Goal: Use online tool/utility: Use online tool/utility

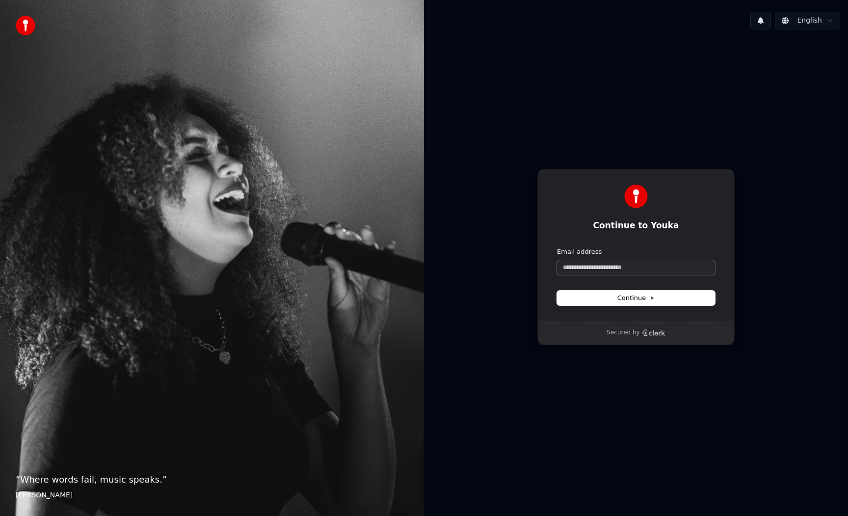
click at [618, 270] on input "Email address" at bounding box center [636, 267] width 158 height 15
click at [557, 247] on button "submit" at bounding box center [557, 247] width 0 height 0
type input "**********"
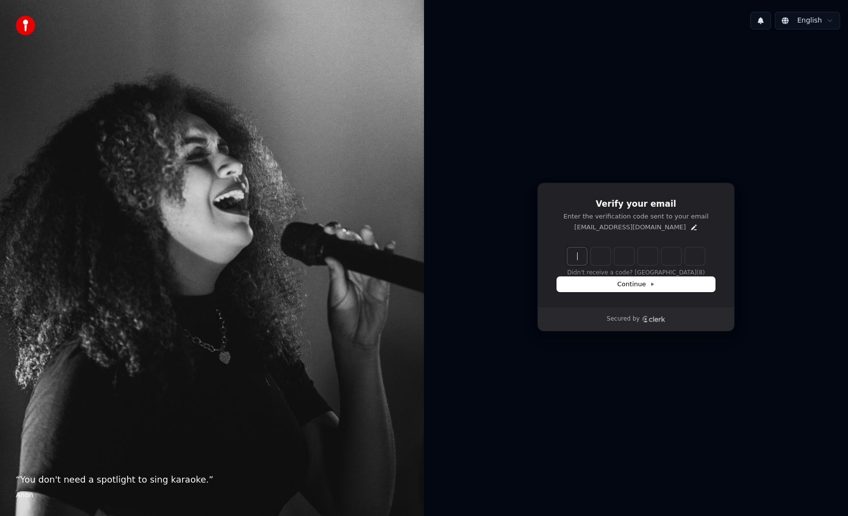
click at [576, 263] on input "Enter verification code" at bounding box center [646, 256] width 157 height 18
type input "******"
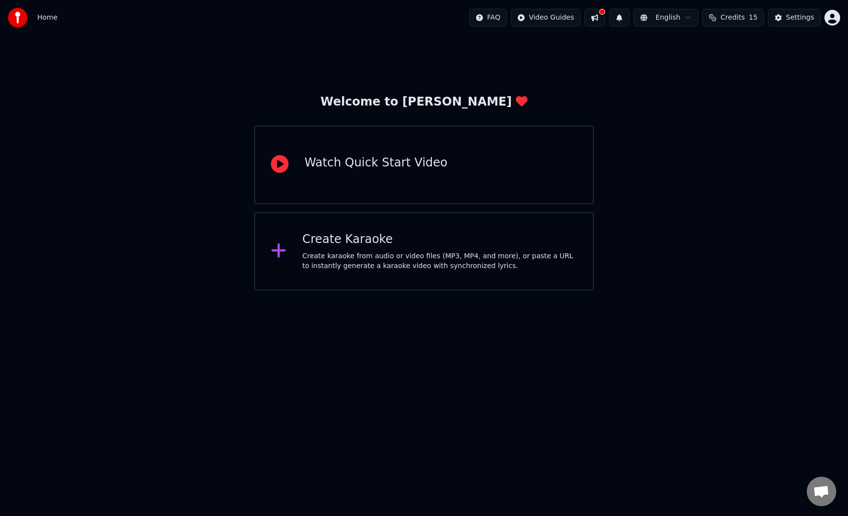
click at [383, 231] on div "Create Karaoke Create karaoke from audio or video files (MP3, MP4, and more), o…" at bounding box center [423, 251] width 339 height 79
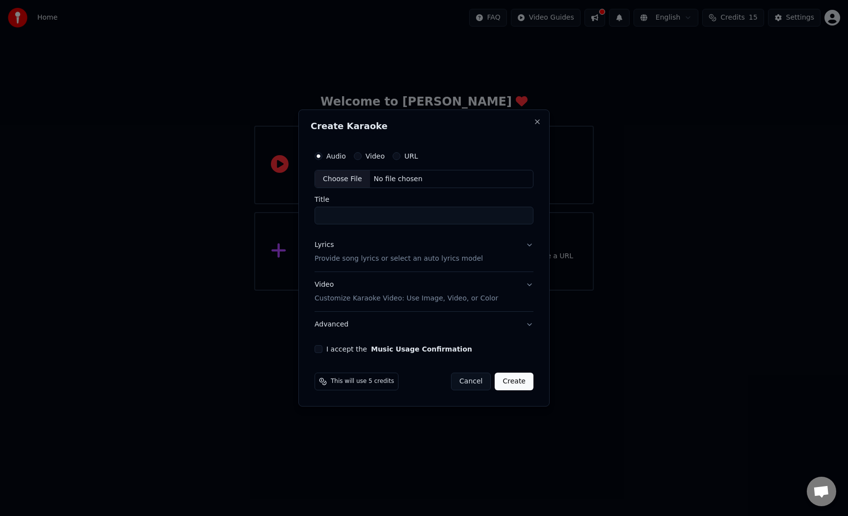
click at [394, 155] on button "URL" at bounding box center [397, 156] width 8 height 8
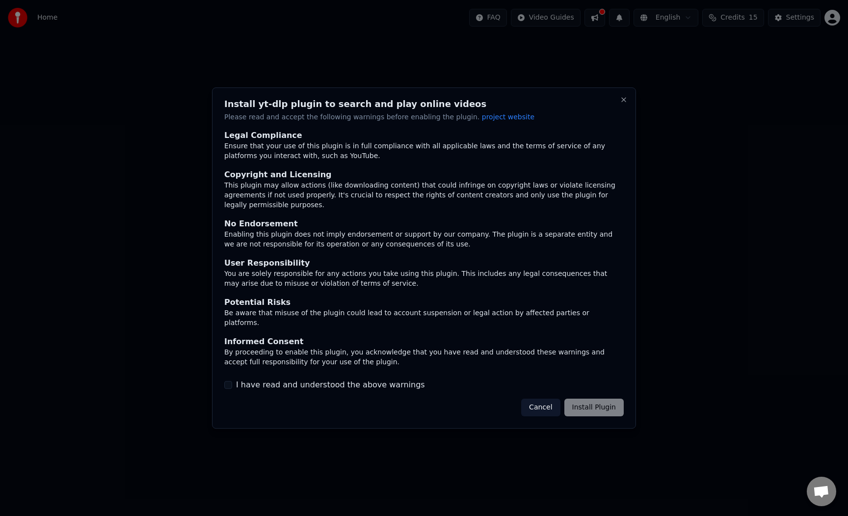
drag, startPoint x: 628, startPoint y: 107, endPoint x: 617, endPoint y: 105, distance: 11.0
click at [617, 105] on div "Install yt-dlp plugin to search and play online videos Please read and accept t…" at bounding box center [424, 258] width 424 height 342
click at [621, 104] on button "Close" at bounding box center [624, 100] width 8 height 8
click at [623, 104] on button "Close" at bounding box center [624, 100] width 8 height 8
click at [625, 104] on button "Close" at bounding box center [624, 100] width 8 height 8
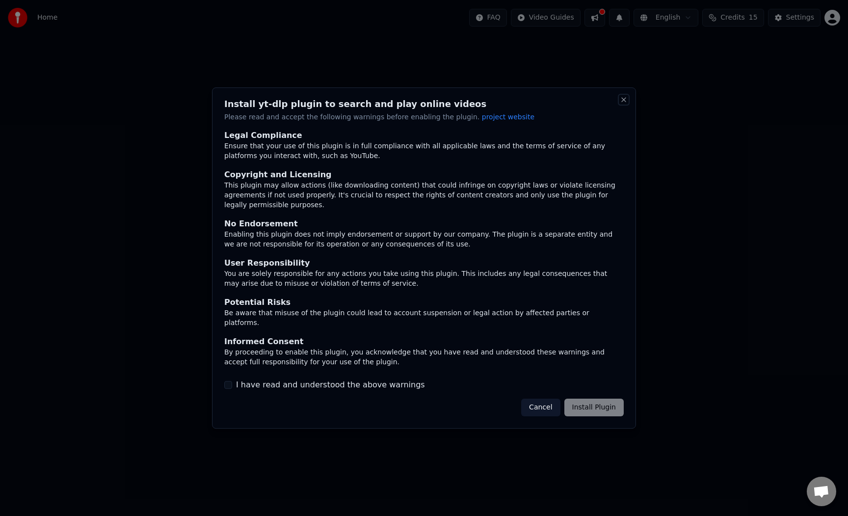
click at [625, 104] on button "Close" at bounding box center [624, 100] width 8 height 8
click at [546, 399] on button "Cancel" at bounding box center [540, 408] width 39 height 18
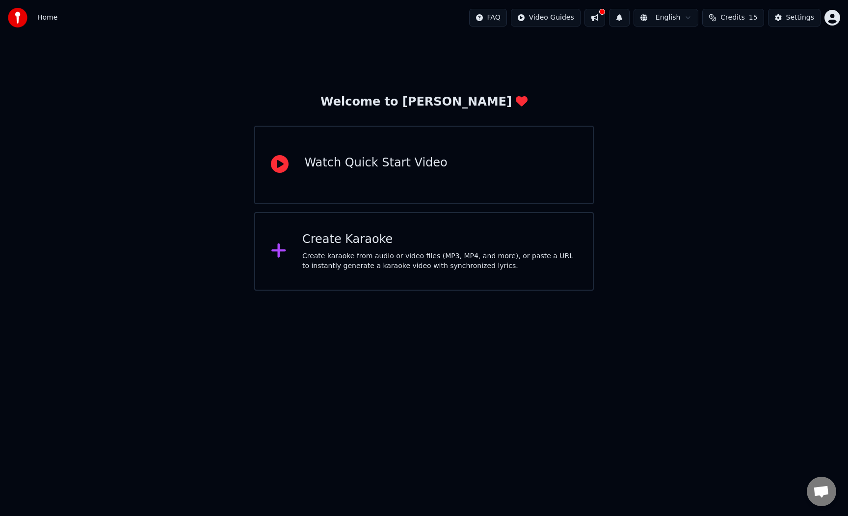
click at [539, 291] on html "Home FAQ Video Guides English Credits 15 Settings Welcome to Youka Watch Quick …" at bounding box center [424, 145] width 848 height 291
